Goal: Task Accomplishment & Management: Complete application form

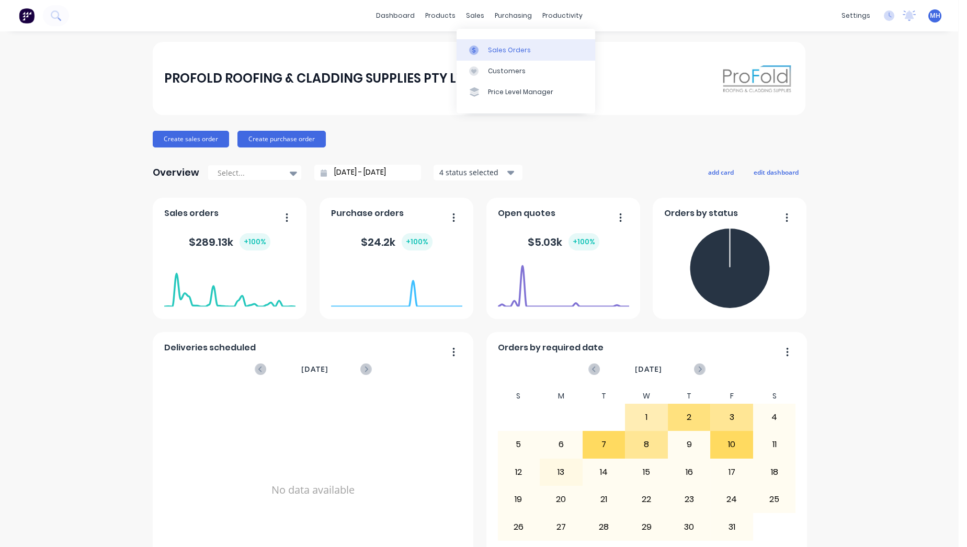
click at [514, 46] on div "Sales Orders" at bounding box center [509, 49] width 43 height 9
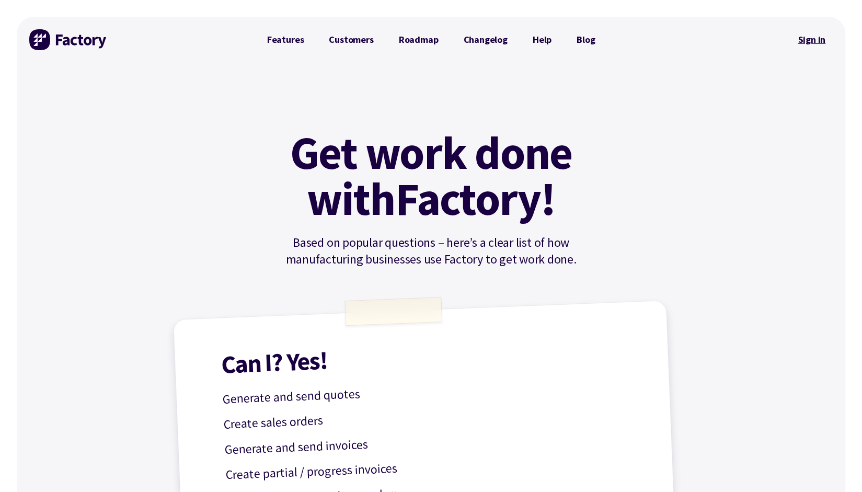
click at [817, 41] on link "Sign in" at bounding box center [812, 40] width 42 height 24
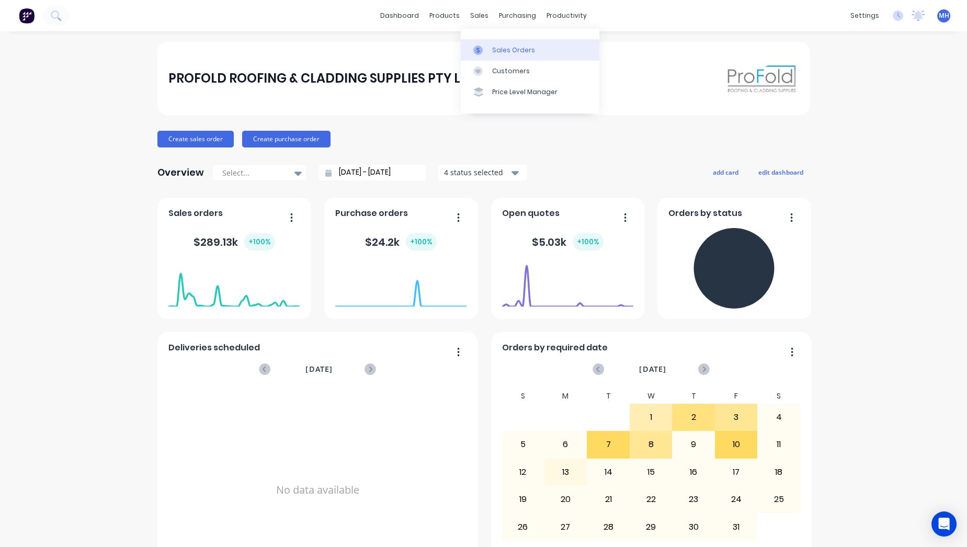
click at [494, 46] on div "Sales Orders" at bounding box center [513, 49] width 43 height 9
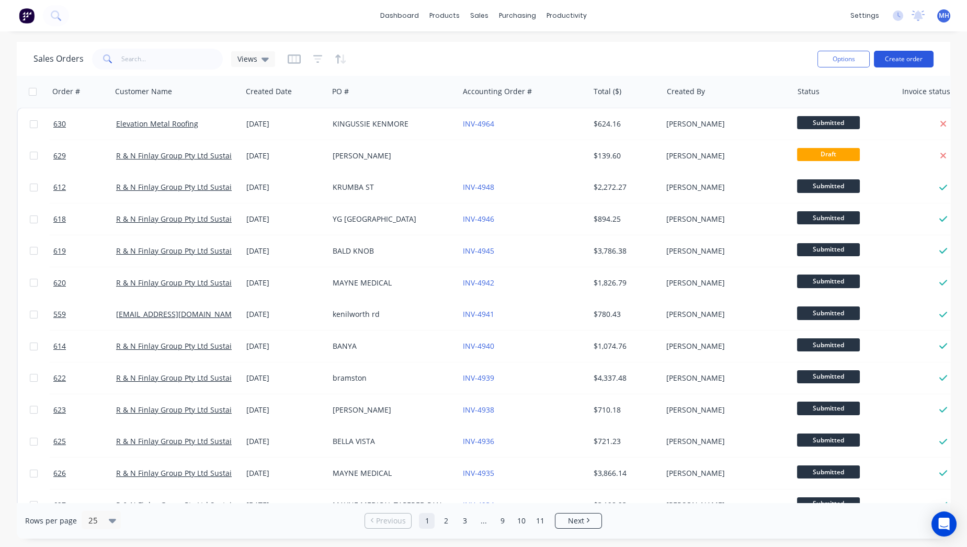
click at [912, 58] on button "Create order" at bounding box center [904, 59] width 60 height 17
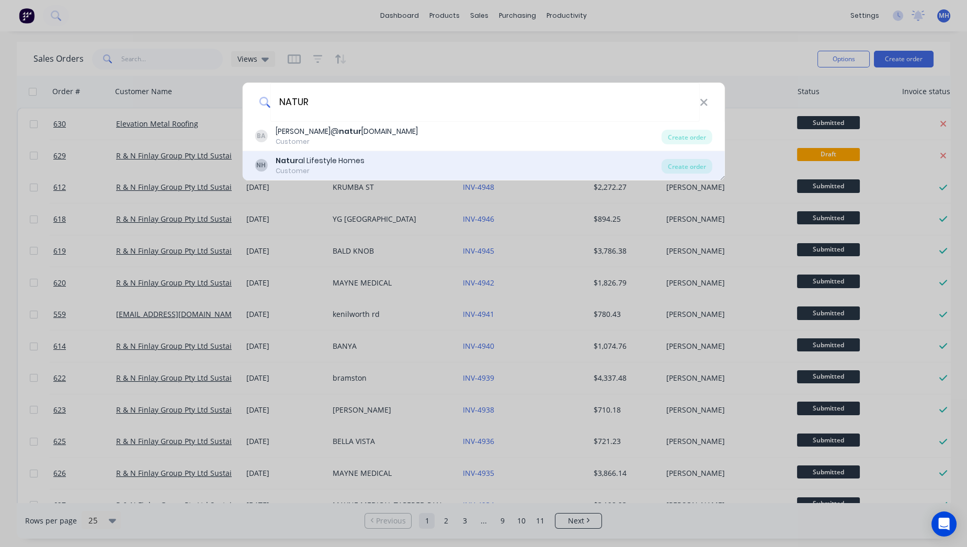
type input "NATUR"
click at [337, 163] on div "Natur al Lifestyle Homes" at bounding box center [320, 160] width 89 height 11
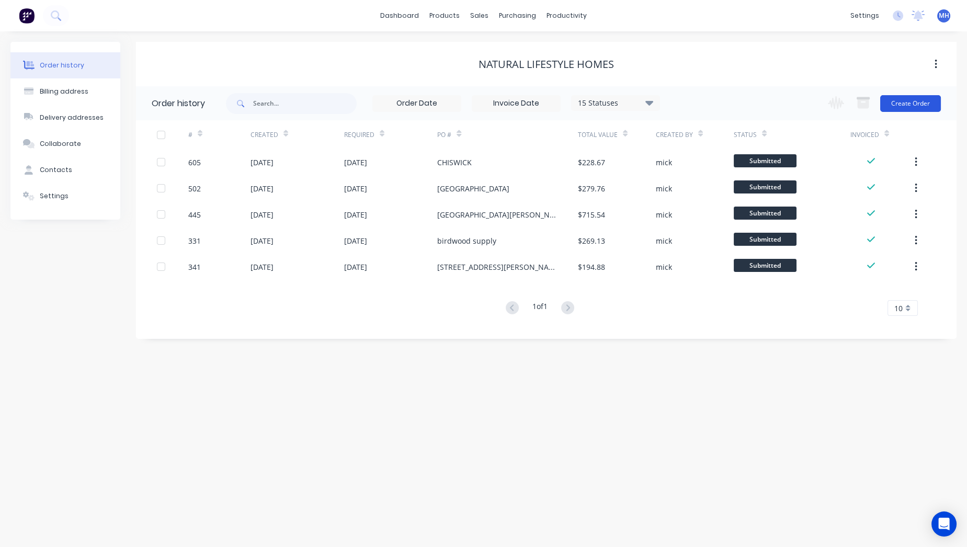
click at [914, 105] on button "Create Order" at bounding box center [910, 103] width 61 height 17
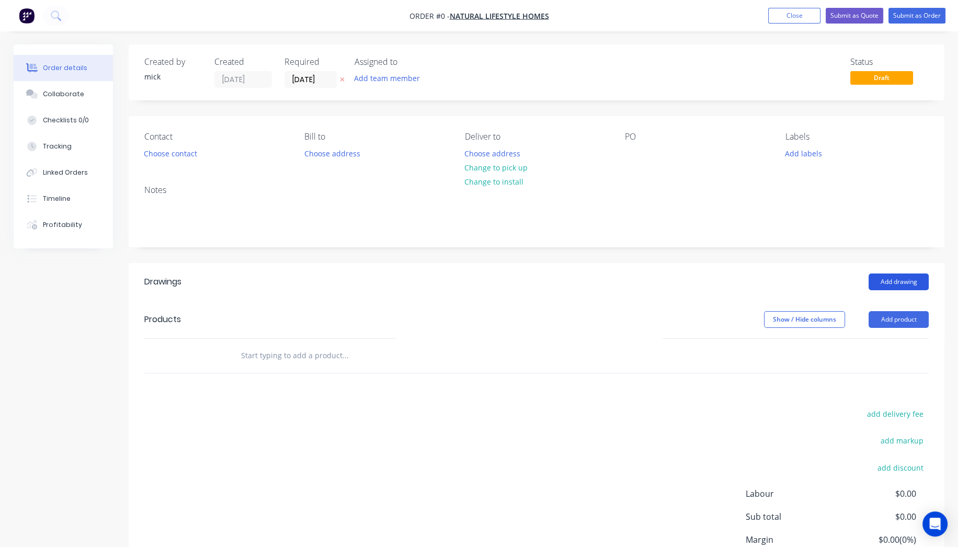
click at [899, 281] on button "Add drawing" at bounding box center [899, 281] width 60 height 17
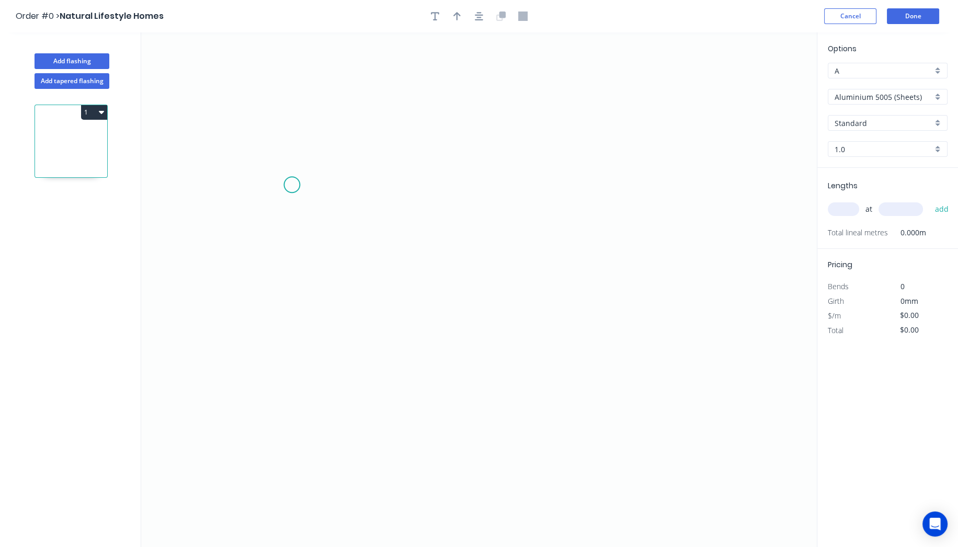
click at [292, 185] on icon "0" at bounding box center [479, 289] width 676 height 515
click at [551, 189] on icon "0" at bounding box center [479, 289] width 676 height 515
click at [720, 343] on icon "0 ?" at bounding box center [479, 289] width 676 height 515
click at [718, 351] on circle at bounding box center [720, 353] width 16 height 16
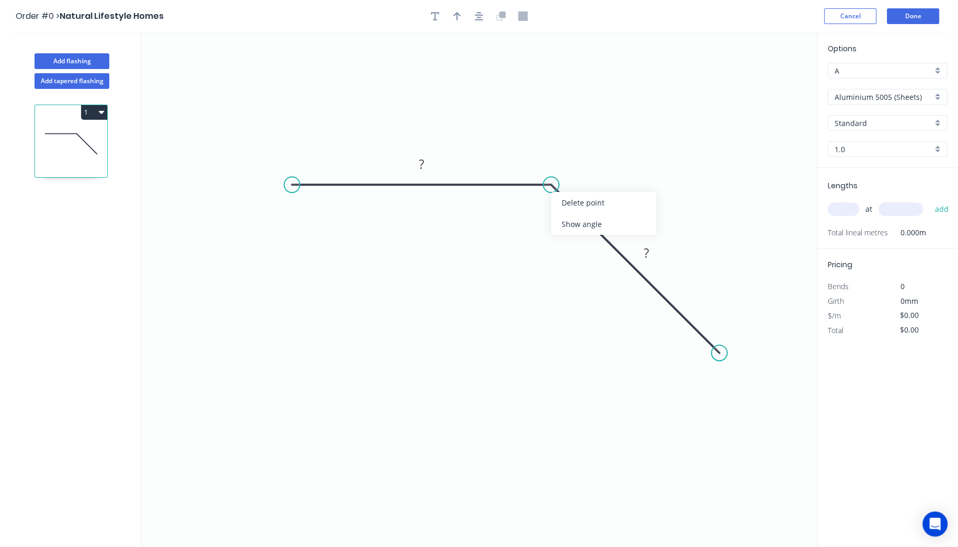
click at [600, 224] on div "Show angle" at bounding box center [603, 223] width 105 height 21
click at [547, 213] on rect at bounding box center [541, 208] width 21 height 15
click at [353, 225] on div "Crush & Fold" at bounding box center [343, 225] width 105 height 21
click at [751, 384] on div "Crush & Fold" at bounding box center [777, 388] width 105 height 21
click at [744, 383] on div "Flip bend" at bounding box center [772, 388] width 105 height 21
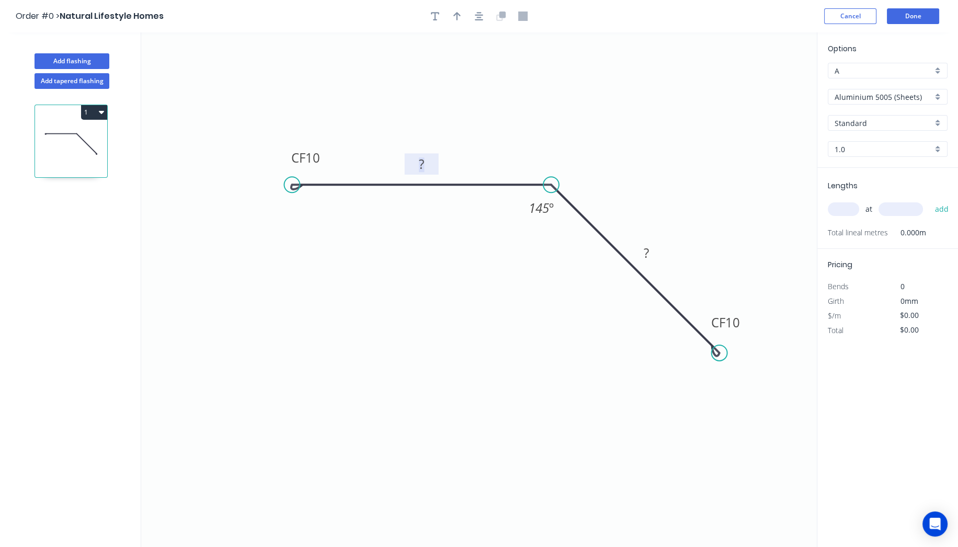
click at [424, 162] on tspan "?" at bounding box center [421, 163] width 5 height 17
click at [455, 12] on icon "button" at bounding box center [456, 16] width 7 height 9
drag, startPoint x: 762, startPoint y: 84, endPoint x: 514, endPoint y: 124, distance: 251.5
click at [514, 124] on icon at bounding box center [513, 111] width 9 height 33
click at [896, 92] on input "Aluminium 5005 (Sheets)" at bounding box center [884, 97] width 98 height 11
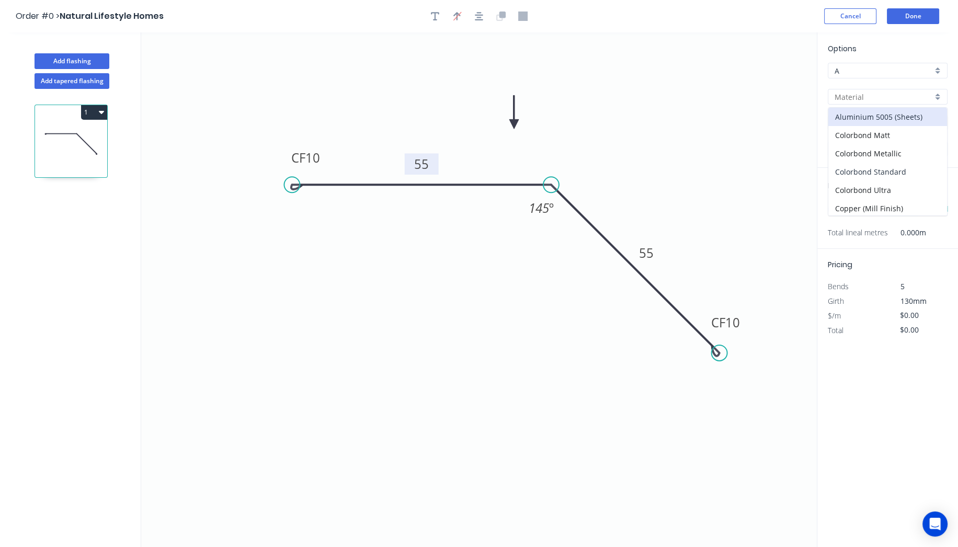
click at [903, 163] on div "Colorbond Standard" at bounding box center [887, 172] width 119 height 18
type input "Colorbond Standard"
type input "Basalt"
type input "0.55"
type input "$14.52"
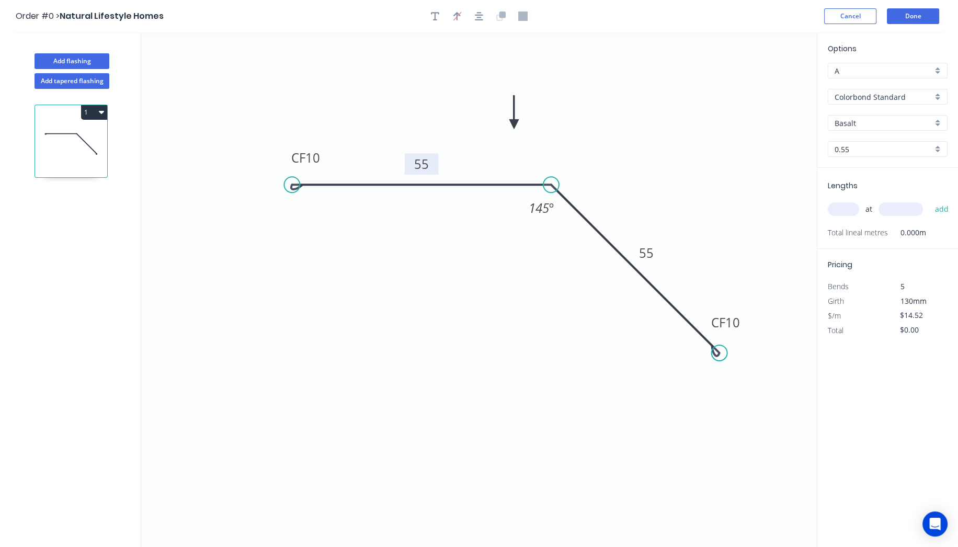
click at [881, 118] on input "Basalt" at bounding box center [884, 123] width 98 height 11
click at [868, 177] on div "Dover White" at bounding box center [887, 176] width 119 height 18
type input "Dover White"
click at [843, 204] on input "text" at bounding box center [843, 209] width 31 height 14
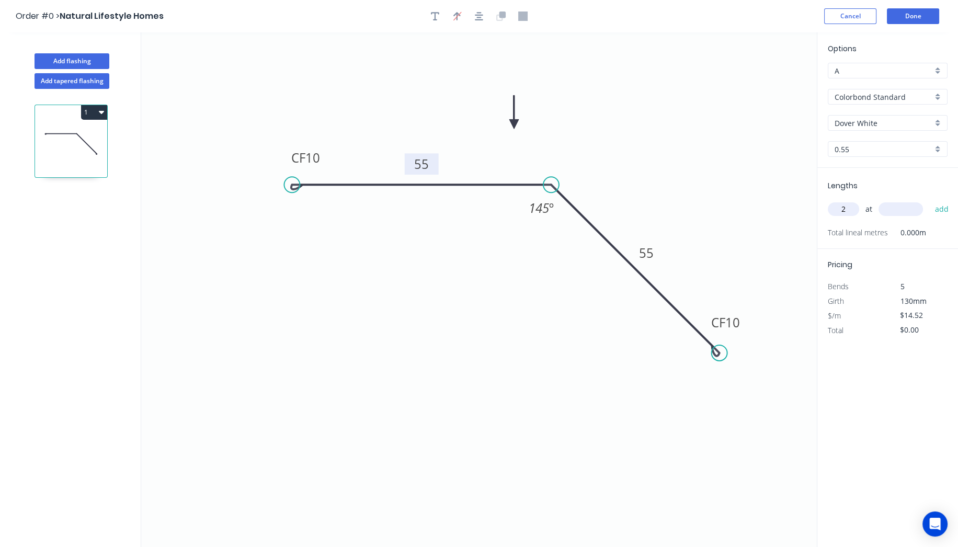
type input "2"
type input "1200"
click at [929, 200] on button "add" at bounding box center [941, 209] width 25 height 18
type input "$34.85"
click at [930, 18] on button "Done" at bounding box center [913, 16] width 52 height 16
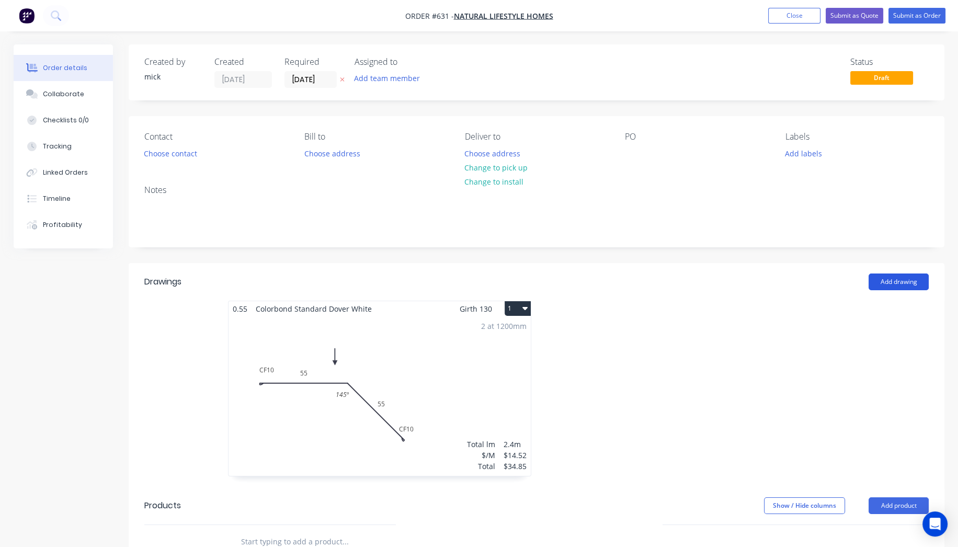
click at [900, 286] on button "Add drawing" at bounding box center [899, 281] width 60 height 17
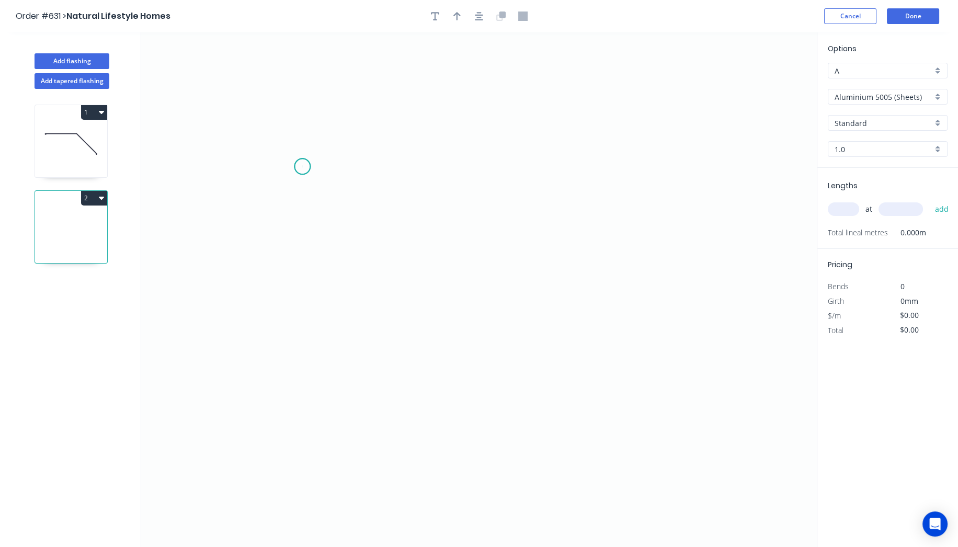
click at [302, 166] on icon "0" at bounding box center [479, 289] width 676 height 515
click at [506, 168] on icon "0" at bounding box center [479, 289] width 676 height 515
click at [671, 299] on icon "0 ?" at bounding box center [479, 289] width 676 height 515
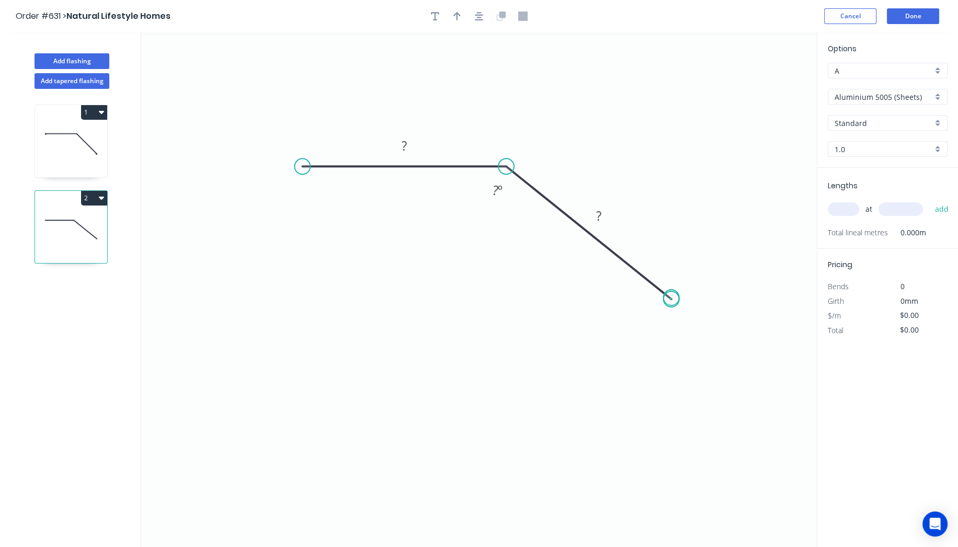
click at [671, 298] on circle at bounding box center [672, 299] width 16 height 16
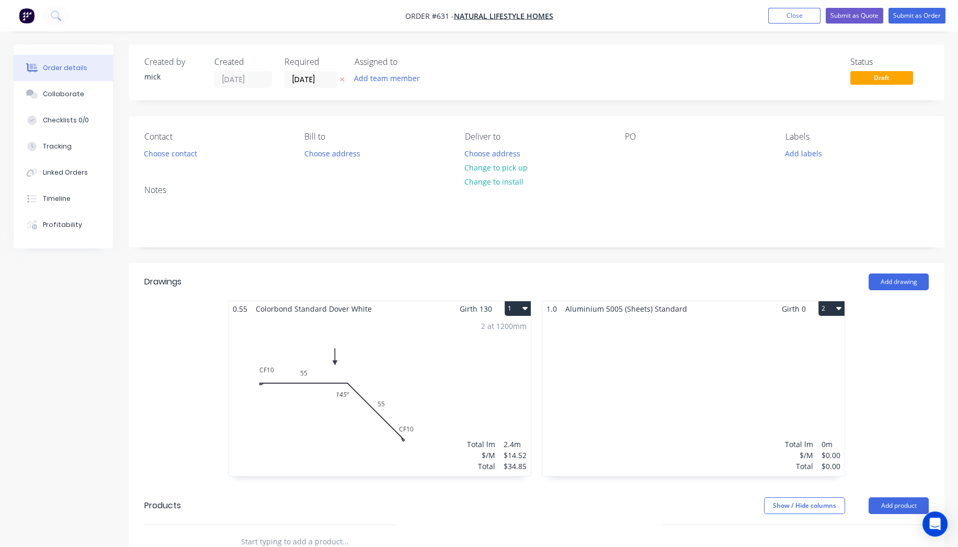
click at [682, 351] on div "Total lm $/M Total 0m $0.00 $0.00" at bounding box center [693, 395] width 302 height 159
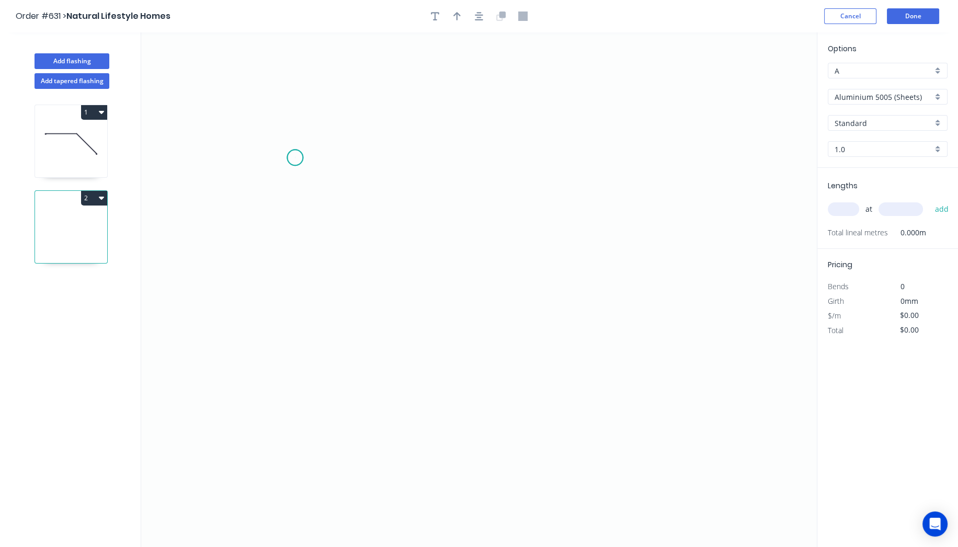
click at [295, 157] on icon "0" at bounding box center [479, 289] width 676 height 515
click at [493, 159] on icon "0" at bounding box center [479, 289] width 676 height 515
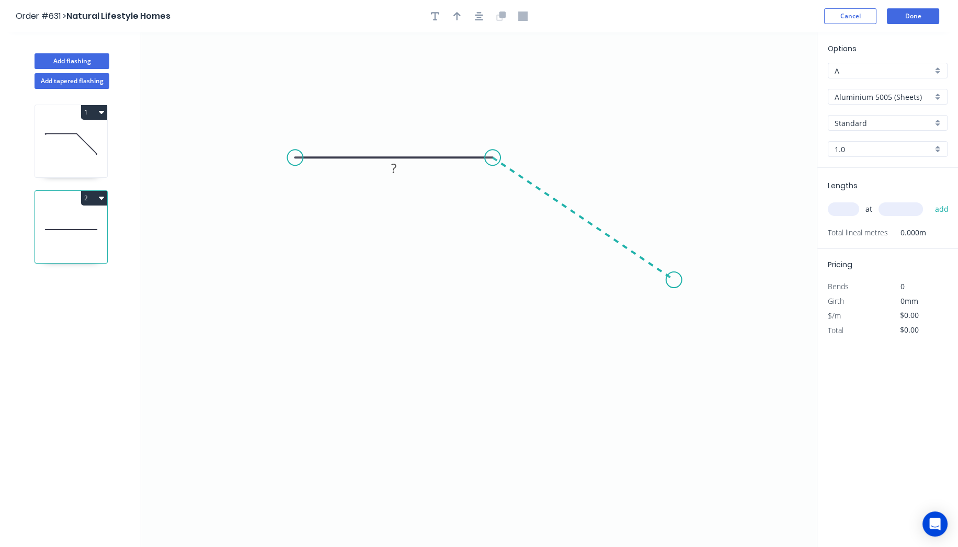
click at [675, 280] on icon "0 ?" at bounding box center [479, 289] width 676 height 515
click at [675, 279] on circle at bounding box center [675, 280] width 16 height 16
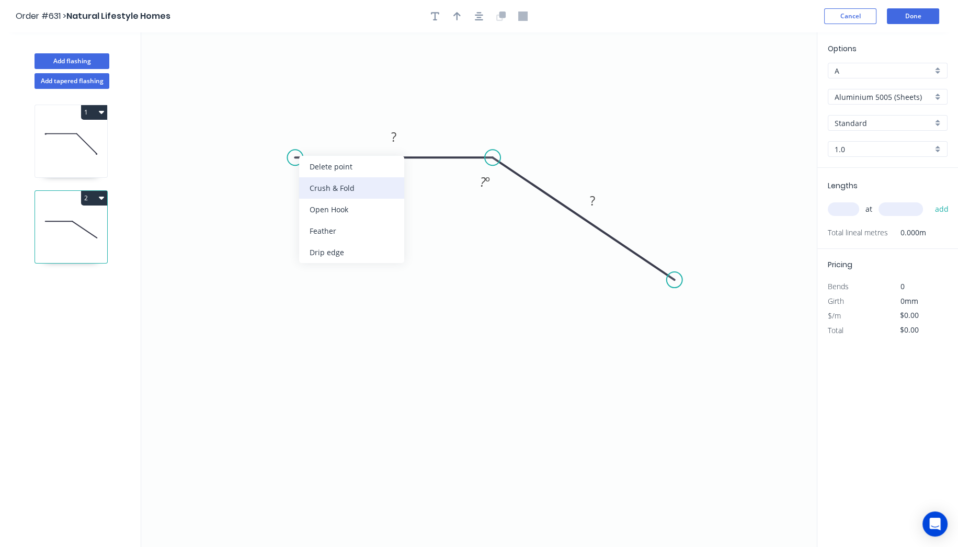
click at [351, 181] on div "Crush & Fold" at bounding box center [351, 187] width 105 height 21
click at [312, 182] on div "Flip bend" at bounding box center [344, 188] width 105 height 21
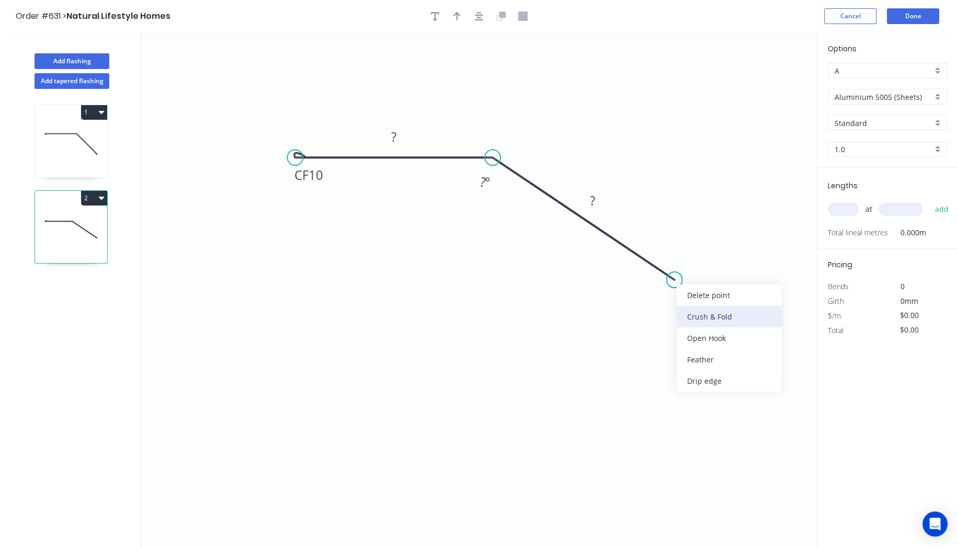
click at [716, 310] on div "Crush & Fold" at bounding box center [729, 316] width 105 height 21
click at [487, 184] on tspan "º" at bounding box center [487, 181] width 5 height 17
click at [427, 231] on icon "0 CF 10 ? CF 10 ? 145 º" at bounding box center [479, 289] width 676 height 515
click at [480, 22] on button "button" at bounding box center [479, 16] width 16 height 16
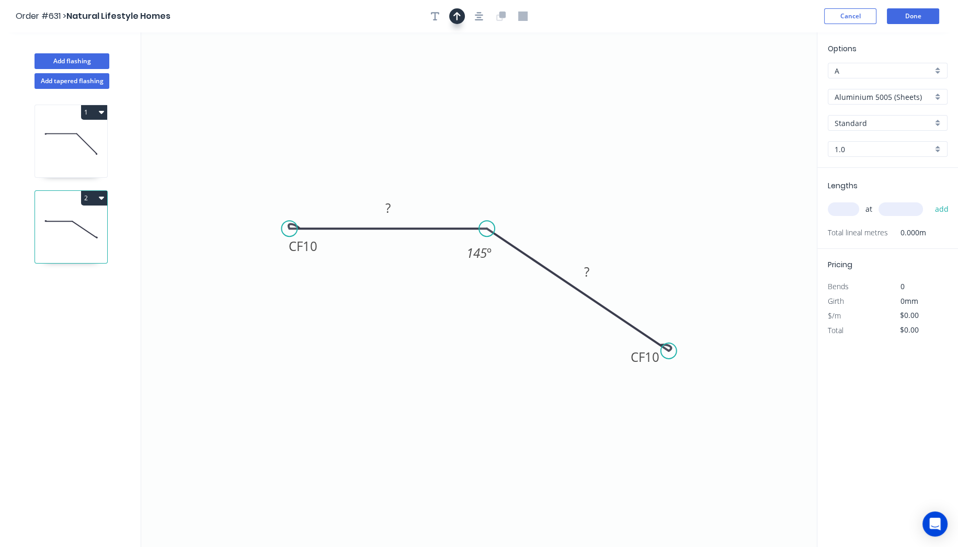
click at [455, 22] on button "button" at bounding box center [457, 16] width 16 height 16
drag, startPoint x: 763, startPoint y: 83, endPoint x: 408, endPoint y: 311, distance: 422.1
click at [408, 311] on icon at bounding box center [405, 302] width 9 height 33
click at [409, 311] on icon at bounding box center [407, 298] width 9 height 33
click at [410, 310] on icon at bounding box center [408, 298] width 9 height 33
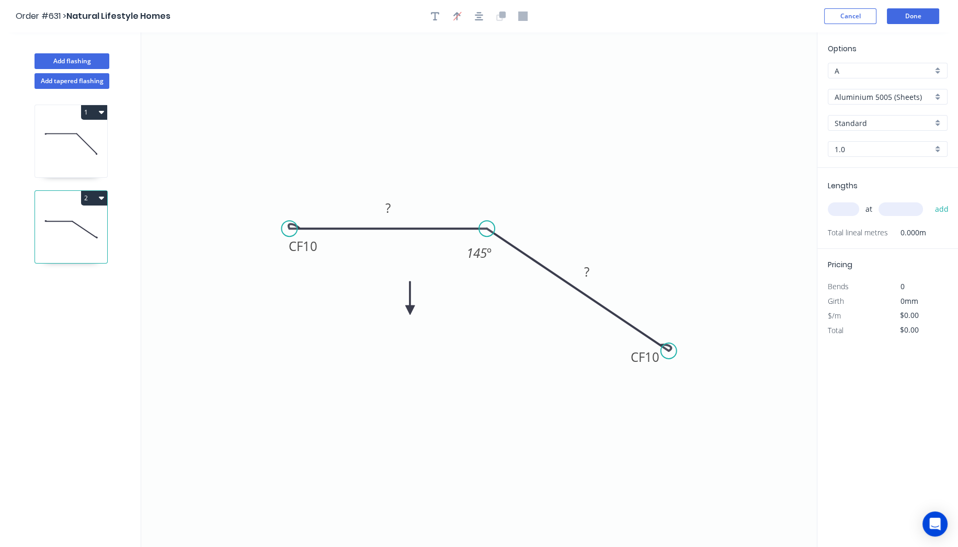
click at [411, 310] on icon at bounding box center [409, 297] width 9 height 33
click at [410, 307] on icon at bounding box center [410, 297] width 9 height 33
click at [410, 307] on icon at bounding box center [419, 301] width 30 height 30
click at [410, 307] on icon at bounding box center [422, 309] width 33 height 9
click at [412, 307] on icon at bounding box center [422, 309] width 33 height 9
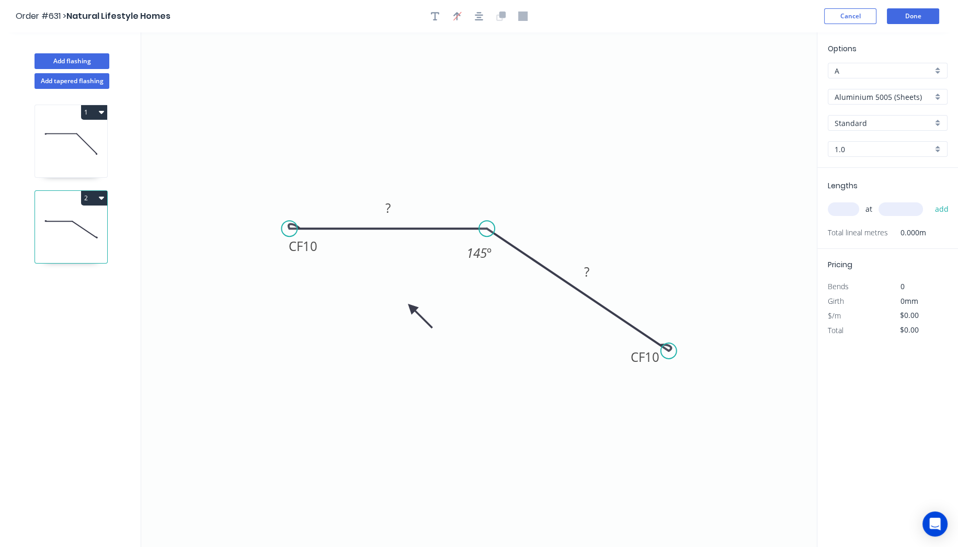
click at [411, 307] on icon at bounding box center [420, 316] width 30 height 30
click at [411, 307] on icon at bounding box center [411, 319] width 9 height 33
drag, startPoint x: 412, startPoint y: 307, endPoint x: 500, endPoint y: 311, distance: 88.4
click at [500, 311] on icon at bounding box center [493, 319] width 30 height 30
click at [390, 205] on tspan "?" at bounding box center [387, 207] width 5 height 17
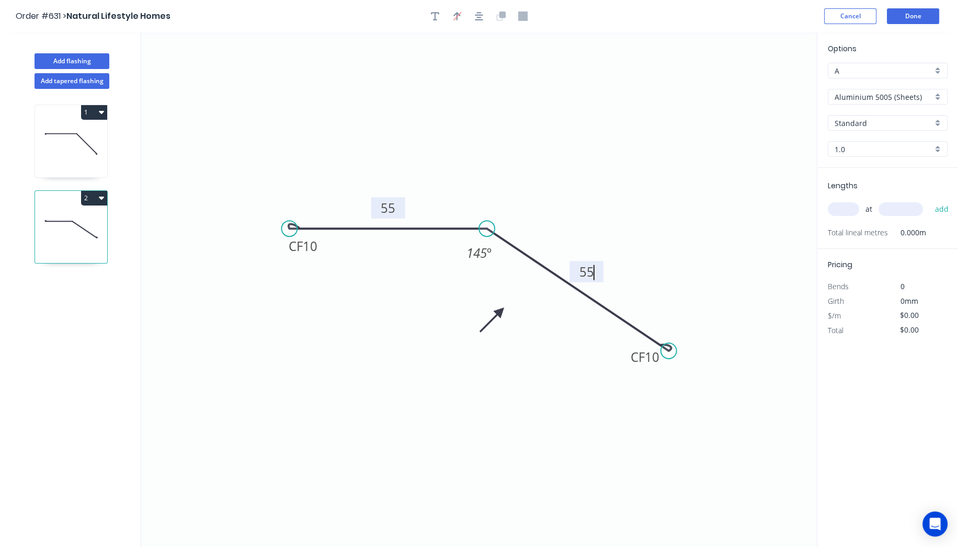
click at [858, 101] on input "Aluminium 5005 (Sheets)" at bounding box center [884, 97] width 98 height 11
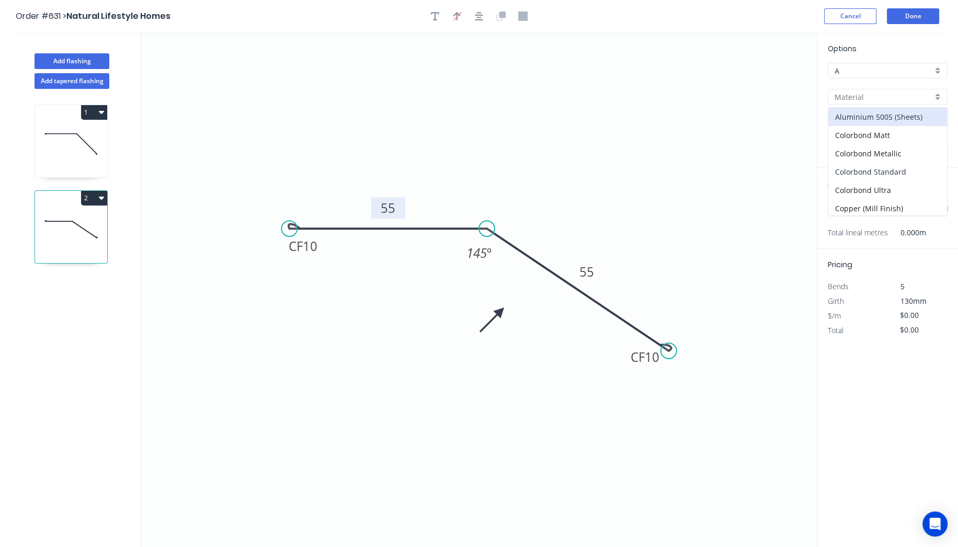
click at [865, 166] on div "Colorbond Standard" at bounding box center [887, 172] width 119 height 18
type input "Colorbond Standard"
type input "Basalt"
type input "0.55"
type input "$14.52"
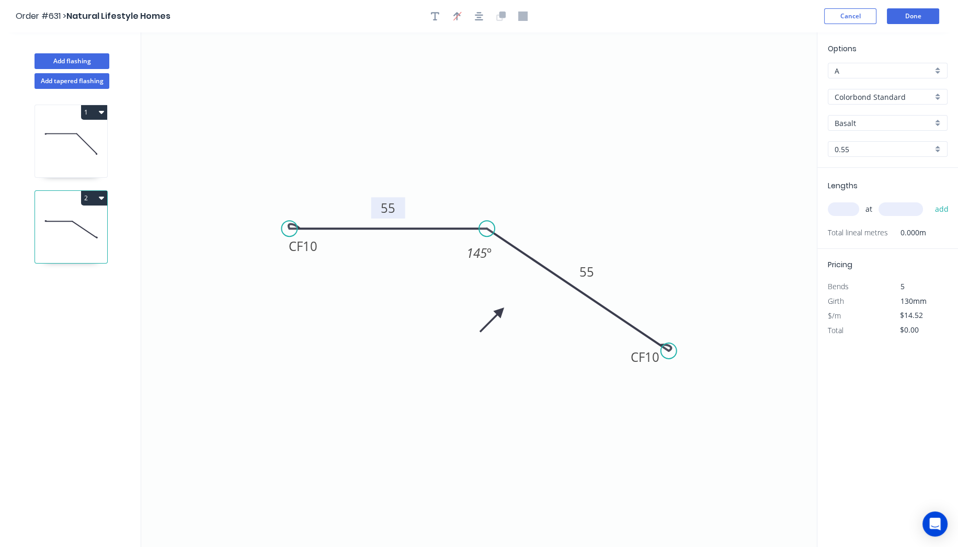
click at [846, 127] on input "Basalt" at bounding box center [884, 123] width 98 height 11
click at [857, 173] on div "Dover White" at bounding box center [887, 176] width 119 height 18
type input "Dover White"
click at [842, 202] on input "text" at bounding box center [843, 209] width 31 height 14
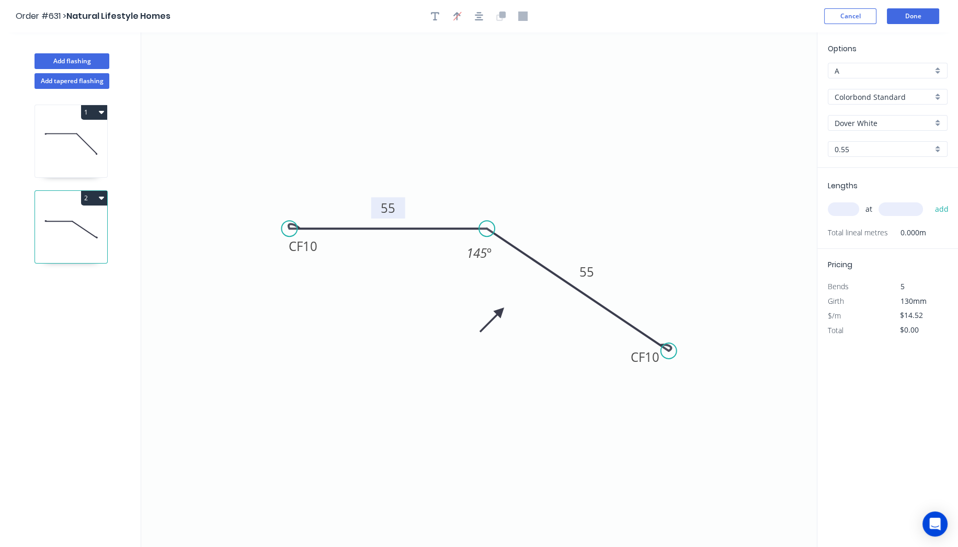
click at [842, 202] on input "text" at bounding box center [843, 209] width 31 height 14
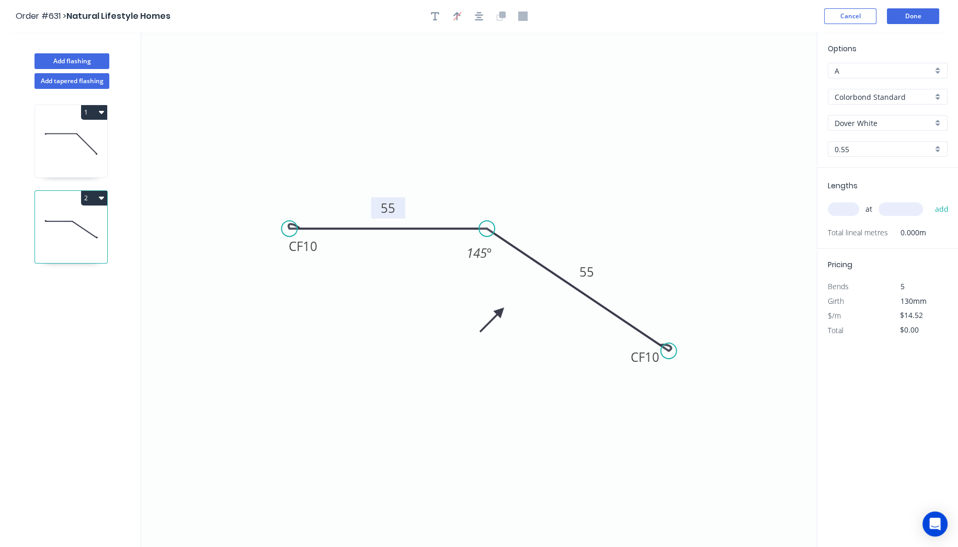
click at [842, 202] on input "text" at bounding box center [843, 209] width 31 height 14
type input "2"
type input "1200"
click at [929, 200] on button "add" at bounding box center [941, 209] width 25 height 18
type input "$34.85"
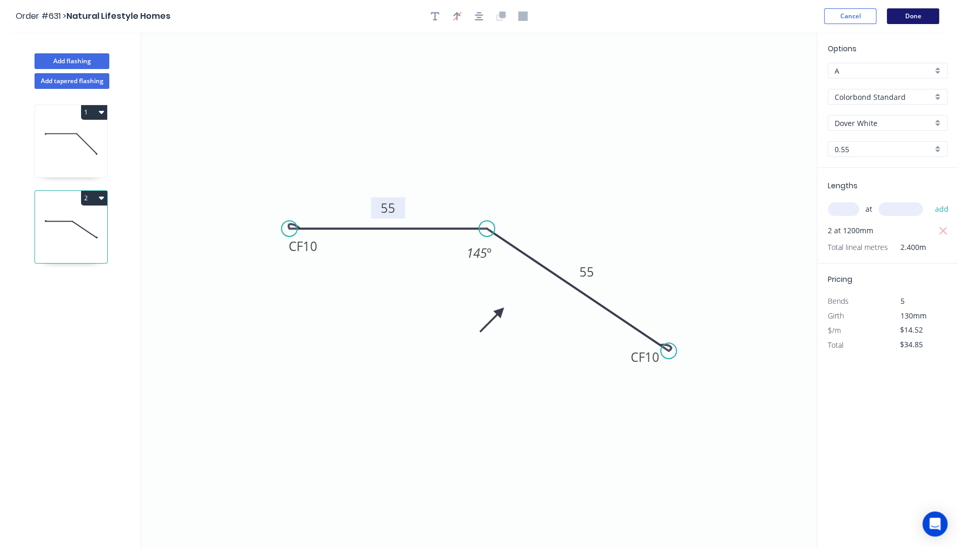
click at [912, 17] on button "Done" at bounding box center [913, 16] width 52 height 16
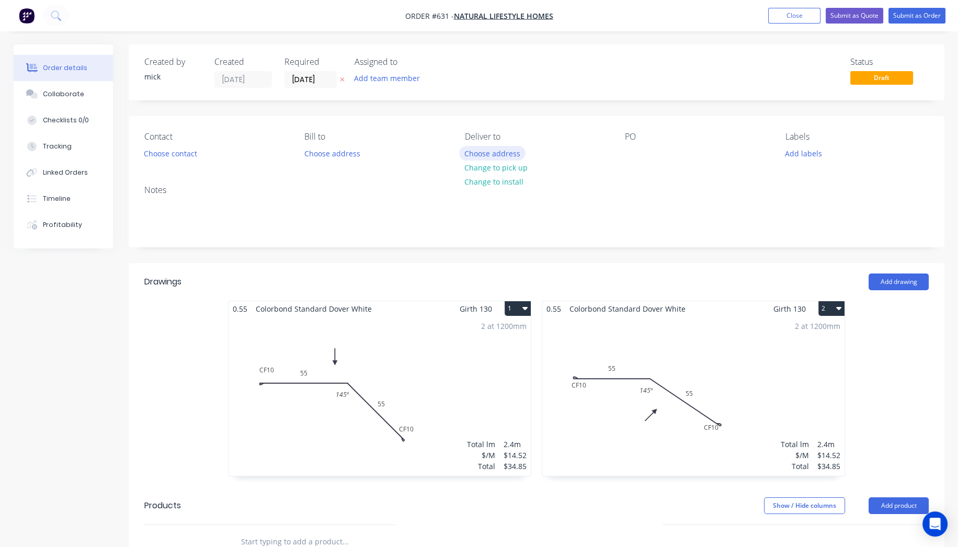
click at [516, 156] on button "Choose address" at bounding box center [492, 153] width 67 height 14
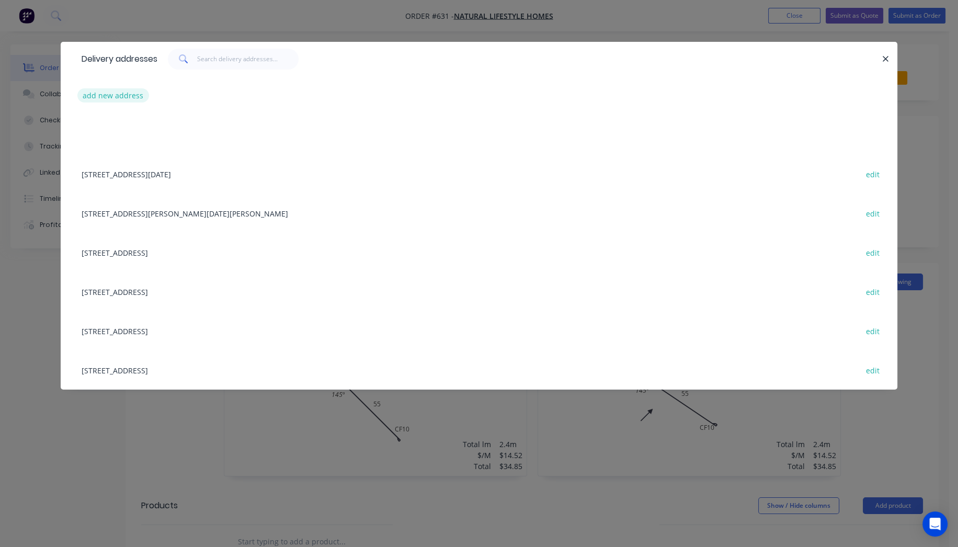
click at [127, 98] on button "add new address" at bounding box center [113, 95] width 72 height 14
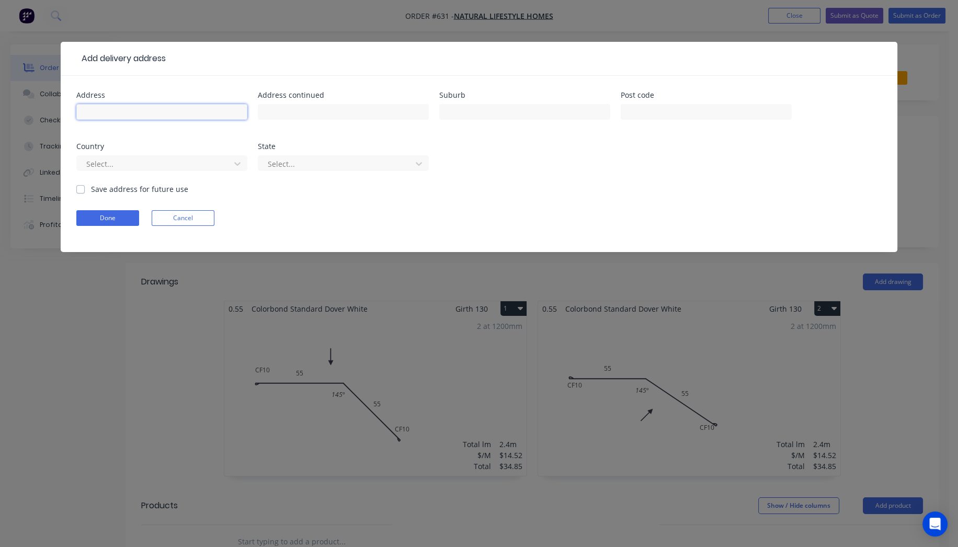
click at [174, 117] on input "text" at bounding box center [161, 112] width 171 height 16
type input "[STREET_ADDRESS]"
click at [518, 119] on input "text" at bounding box center [524, 112] width 171 height 16
type input "HERSTON"
click at [143, 158] on div at bounding box center [155, 163] width 140 height 13
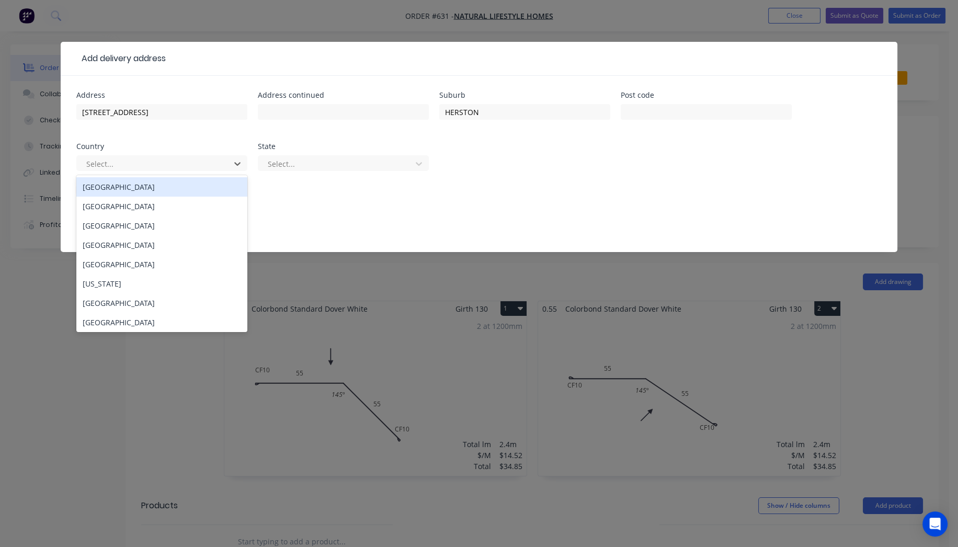
click at [128, 191] on div "[GEOGRAPHIC_DATA]" at bounding box center [161, 186] width 171 height 19
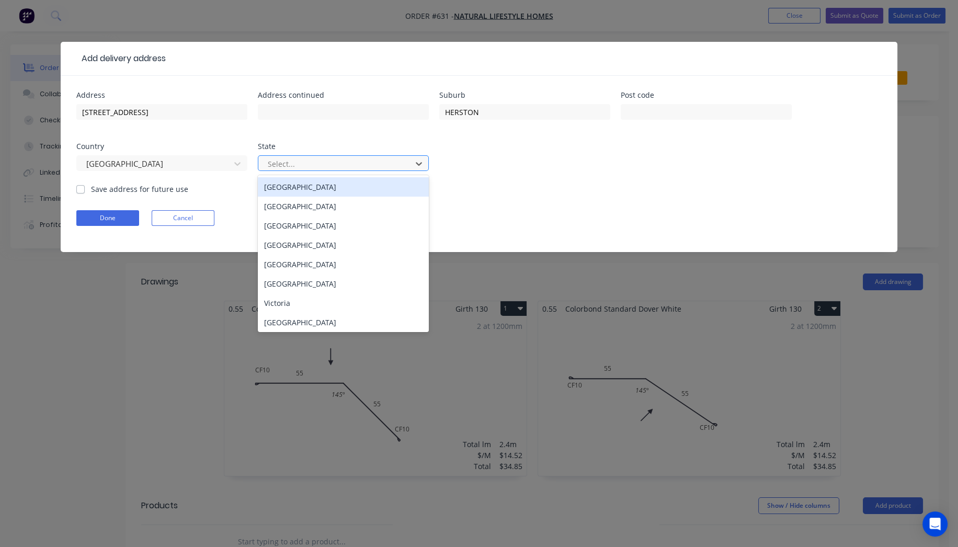
click at [287, 157] on div at bounding box center [337, 163] width 140 height 13
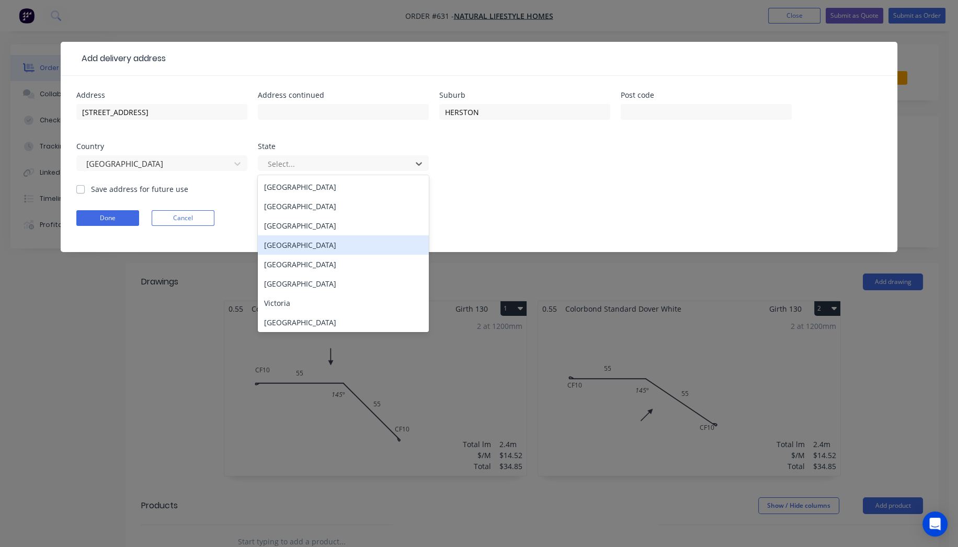
drag, startPoint x: 306, startPoint y: 245, endPoint x: 45, endPoint y: 206, distance: 263.9
click at [306, 244] on div "[GEOGRAPHIC_DATA]" at bounding box center [343, 244] width 171 height 19
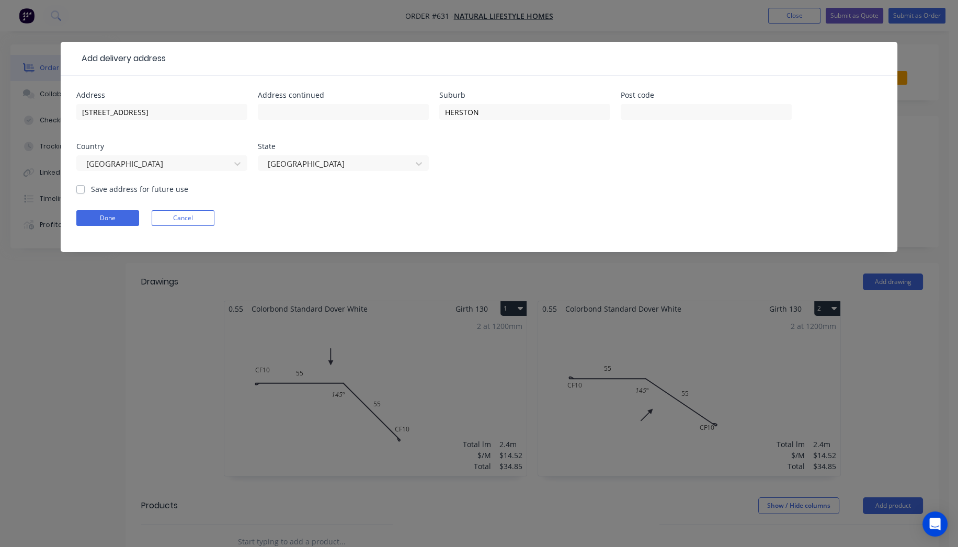
click at [91, 190] on label "Save address for future use" at bounding box center [139, 189] width 97 height 11
click at [81, 190] on input "Save address for future use" at bounding box center [80, 189] width 8 height 10
checkbox input "true"
click at [92, 210] on button "Done" at bounding box center [107, 218] width 63 height 16
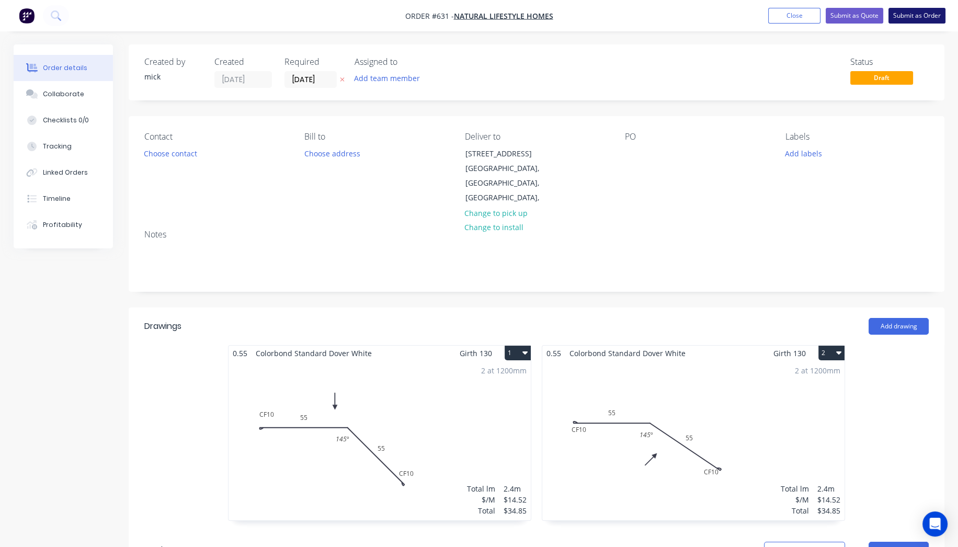
click at [919, 19] on button "Submit as Order" at bounding box center [916, 16] width 57 height 16
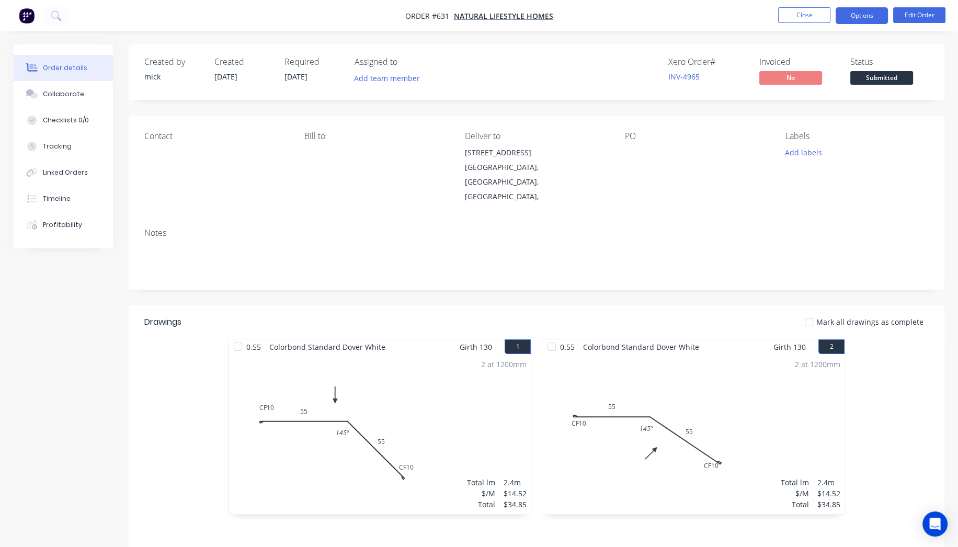
click at [868, 9] on button "Options" at bounding box center [862, 15] width 52 height 17
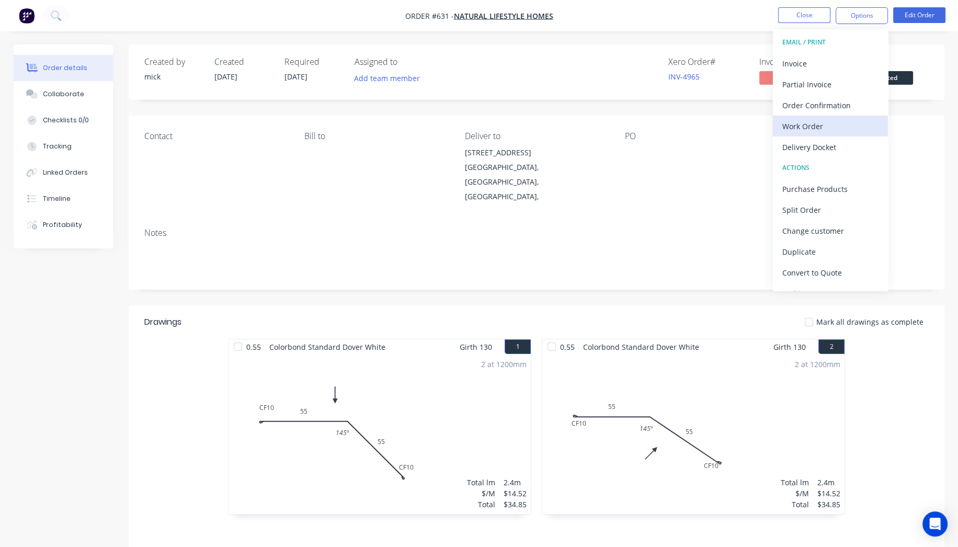
click at [835, 117] on button "Work Order" at bounding box center [830, 126] width 115 height 21
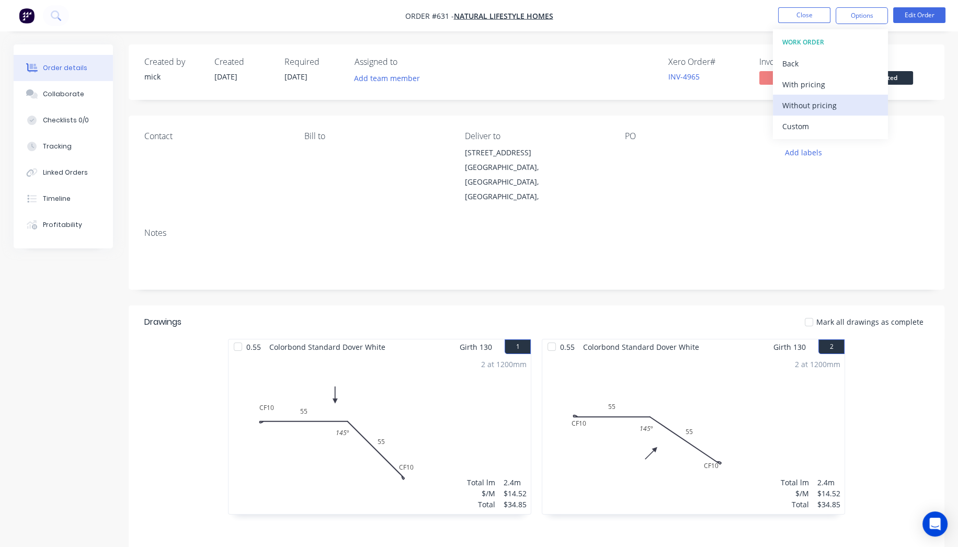
click at [831, 104] on div "Without pricing" at bounding box center [830, 105] width 96 height 15
